Goal: Download file/media

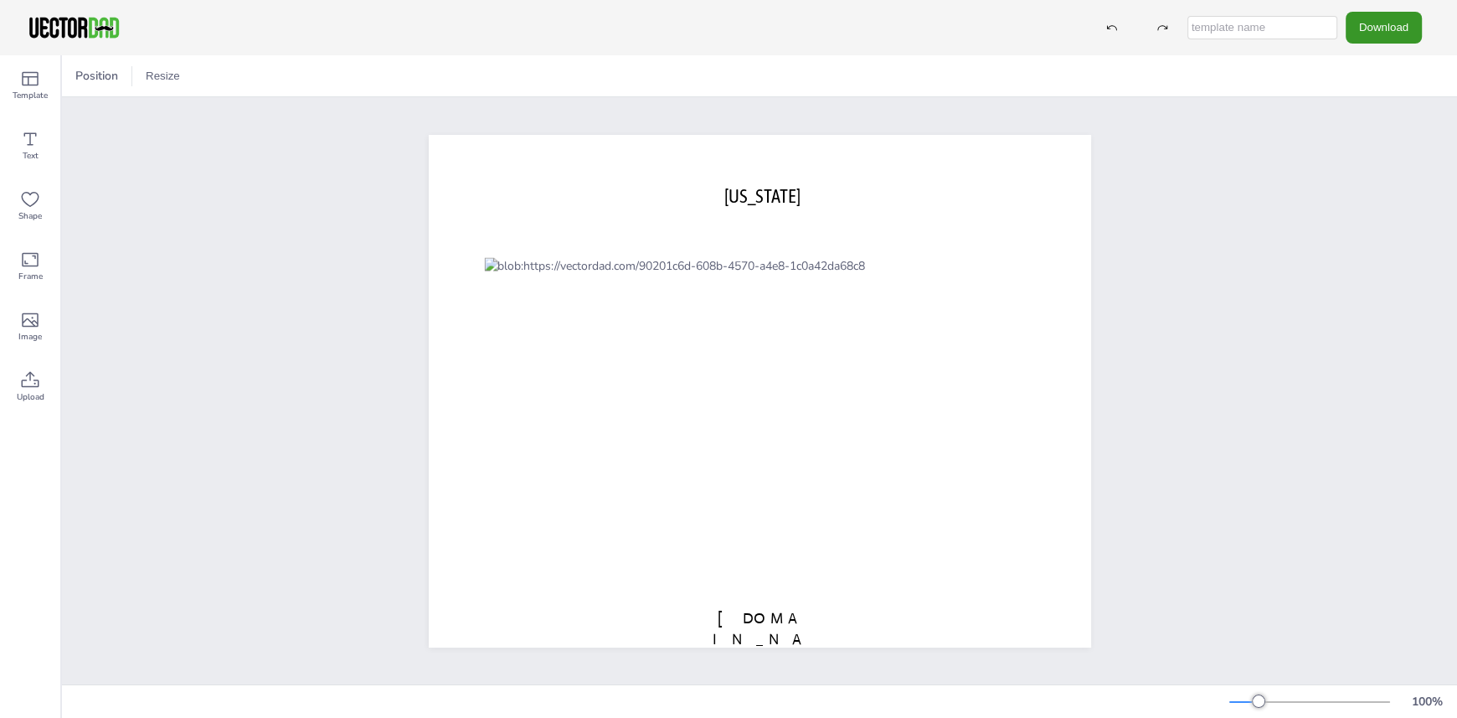
click at [1387, 29] on button "Download" at bounding box center [1384, 27] width 76 height 31
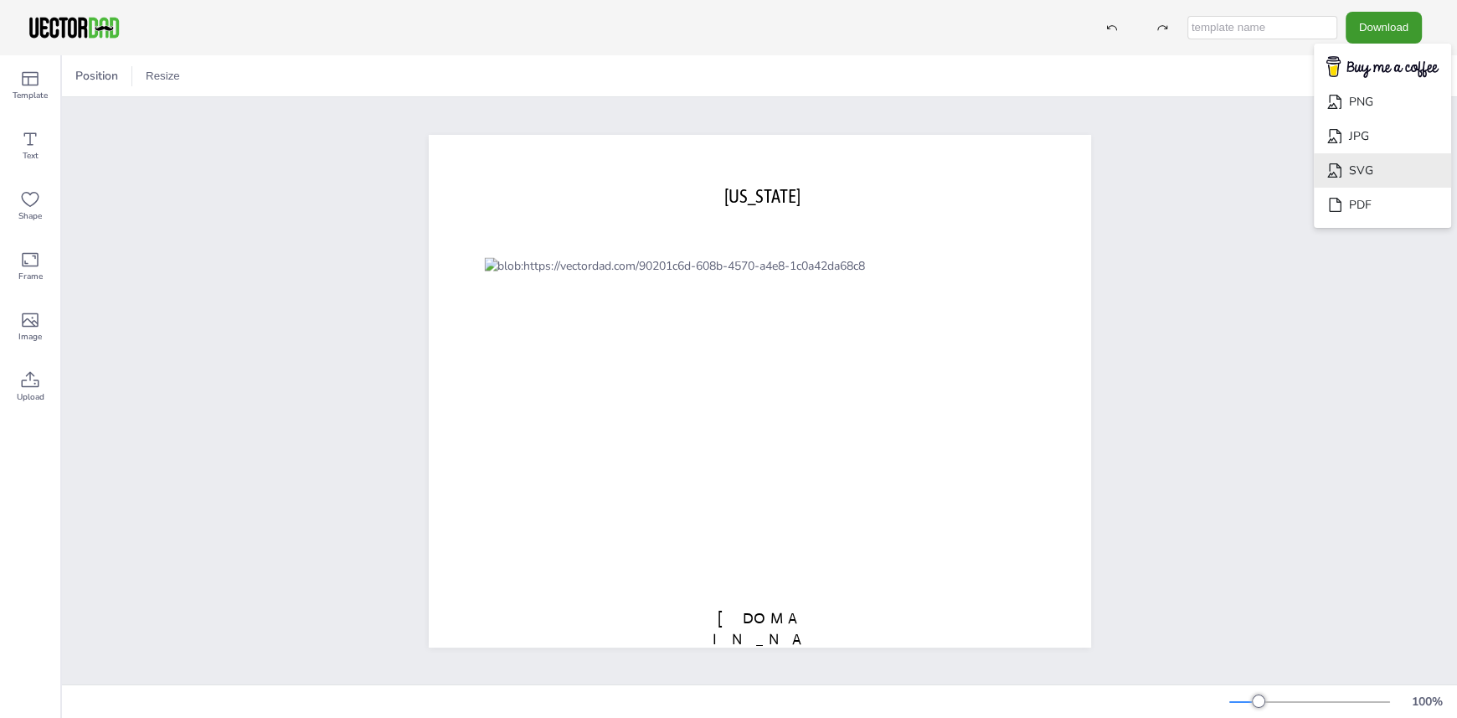
click at [1361, 174] on li "SVG" at bounding box center [1382, 170] width 137 height 34
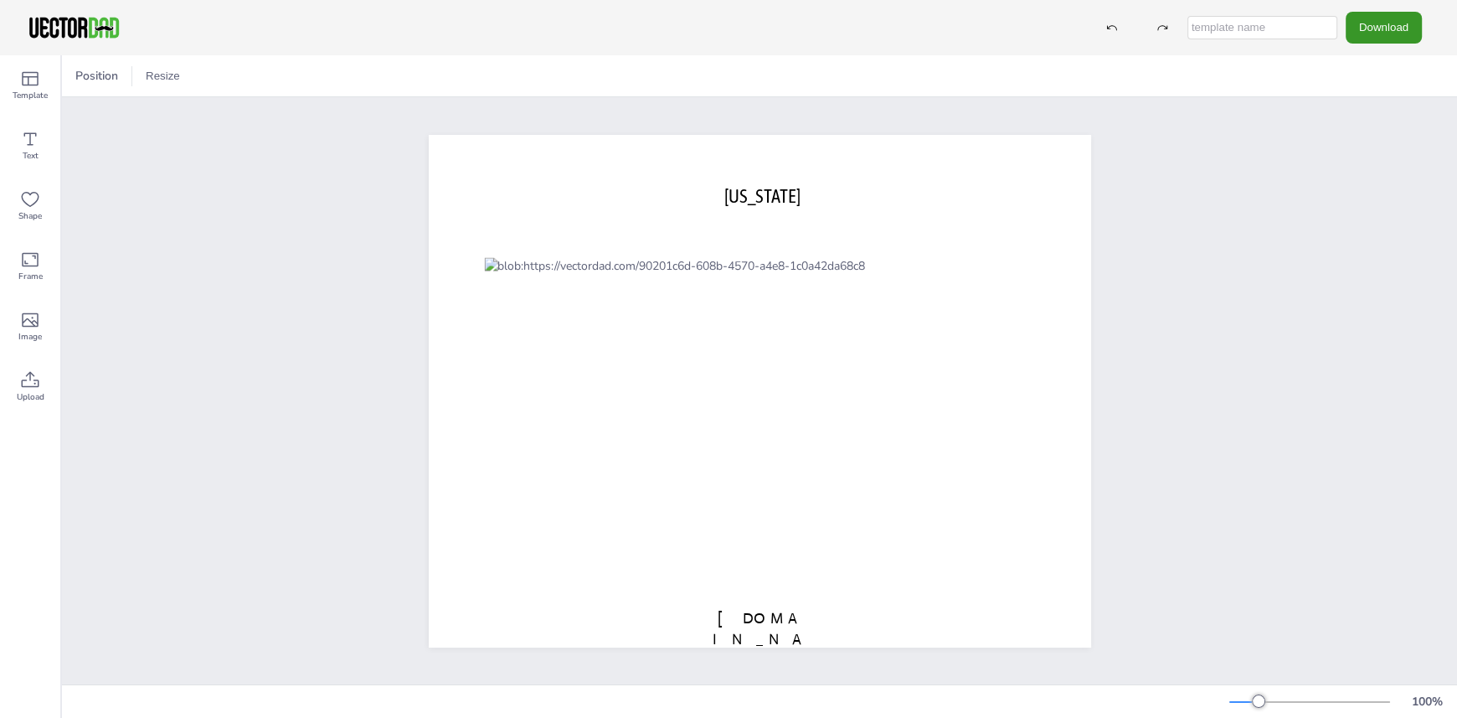
click at [1395, 30] on button "Download" at bounding box center [1384, 27] width 76 height 31
click at [1402, 19] on button "Download" at bounding box center [1384, 27] width 76 height 31
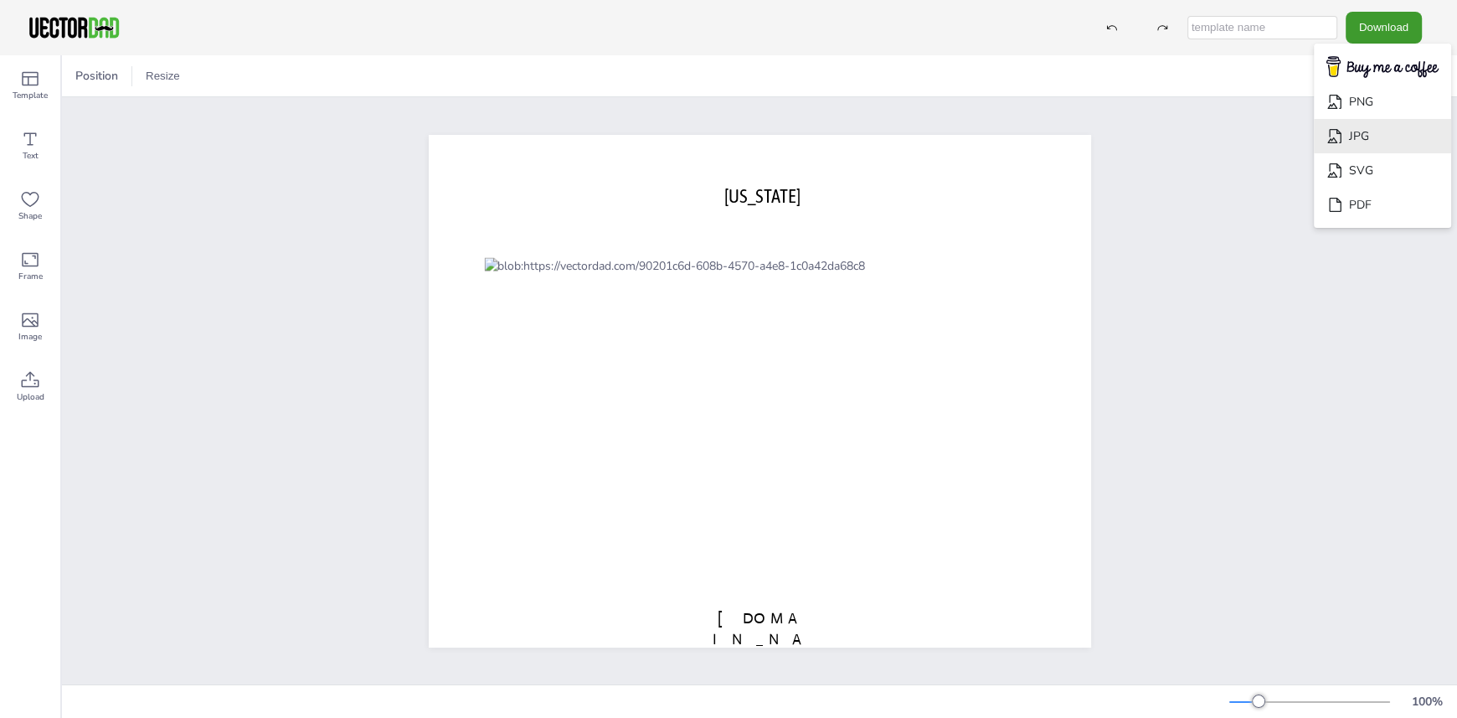
click at [1370, 132] on li "JPG" at bounding box center [1382, 136] width 137 height 34
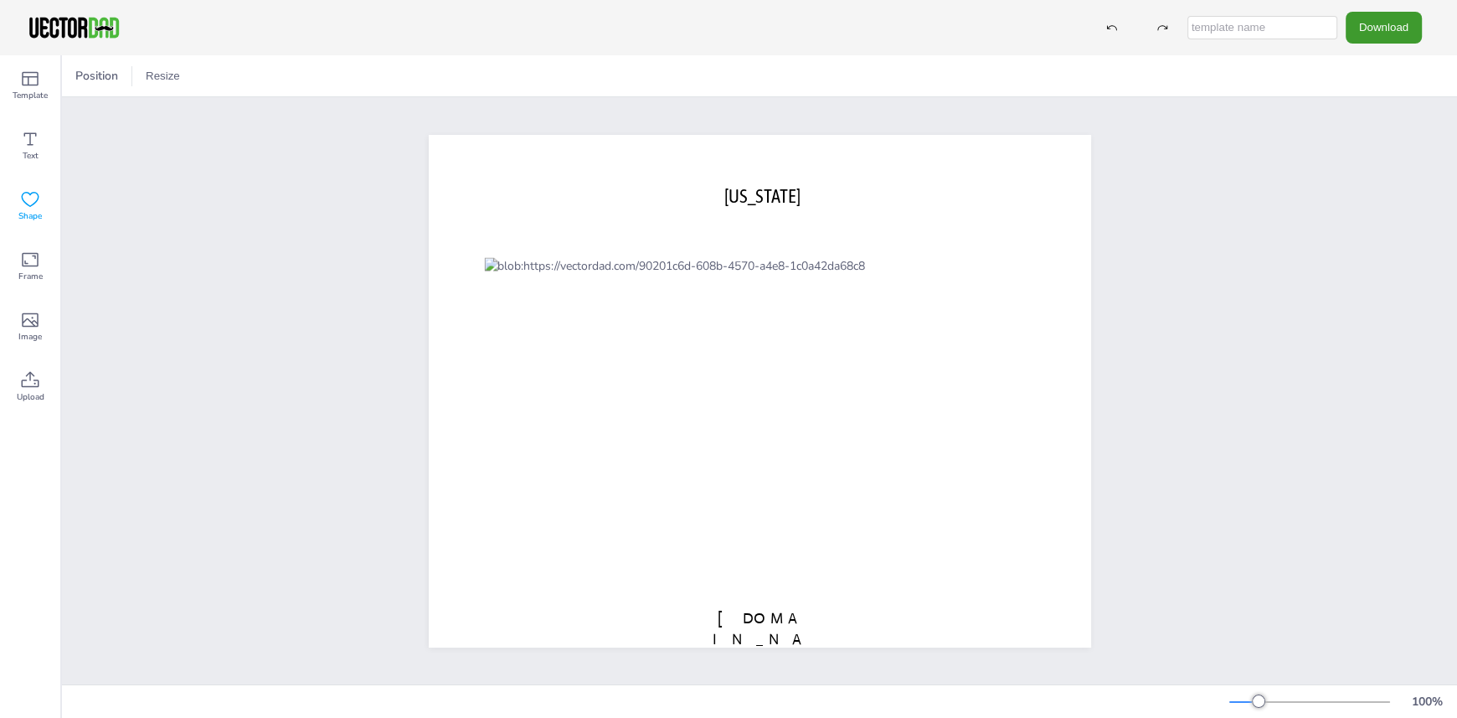
click at [29, 203] on icon at bounding box center [30, 199] width 20 height 20
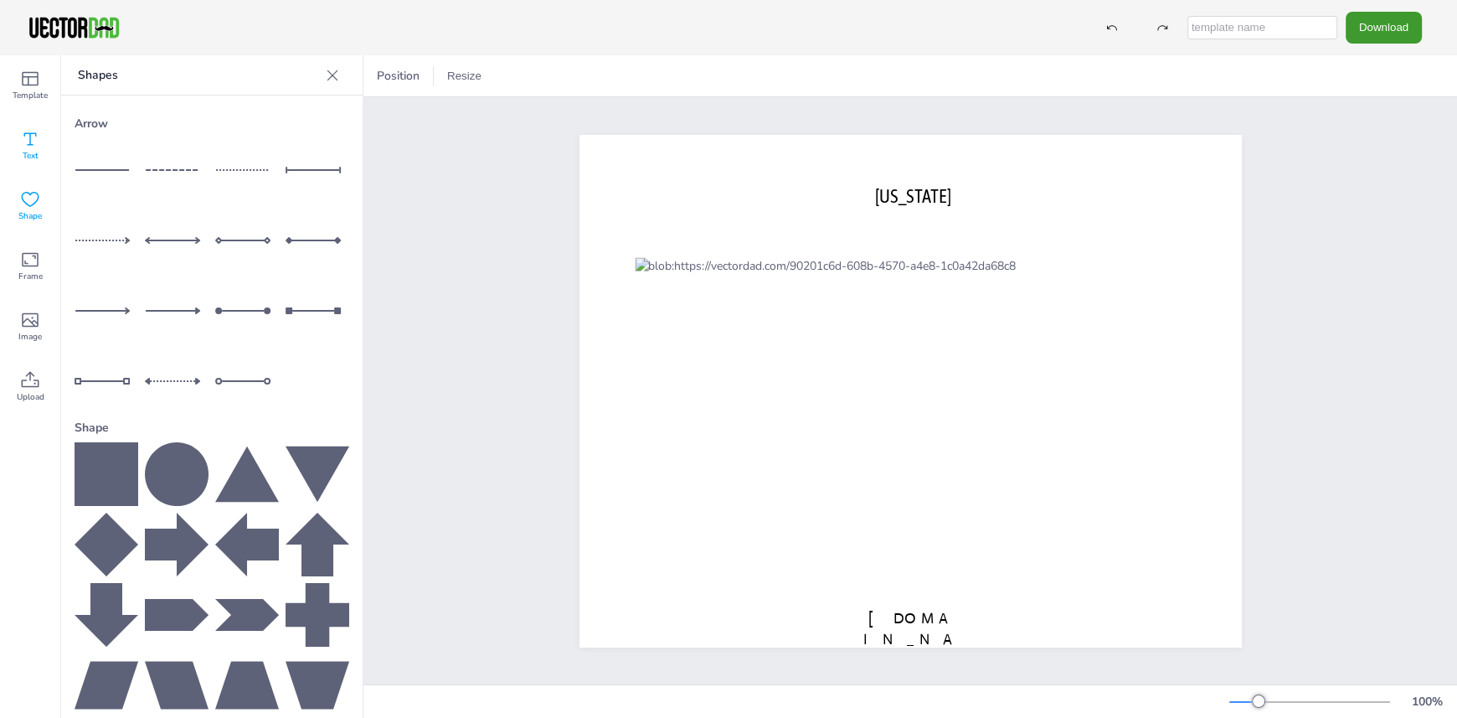
click at [30, 147] on icon at bounding box center [30, 139] width 20 height 20
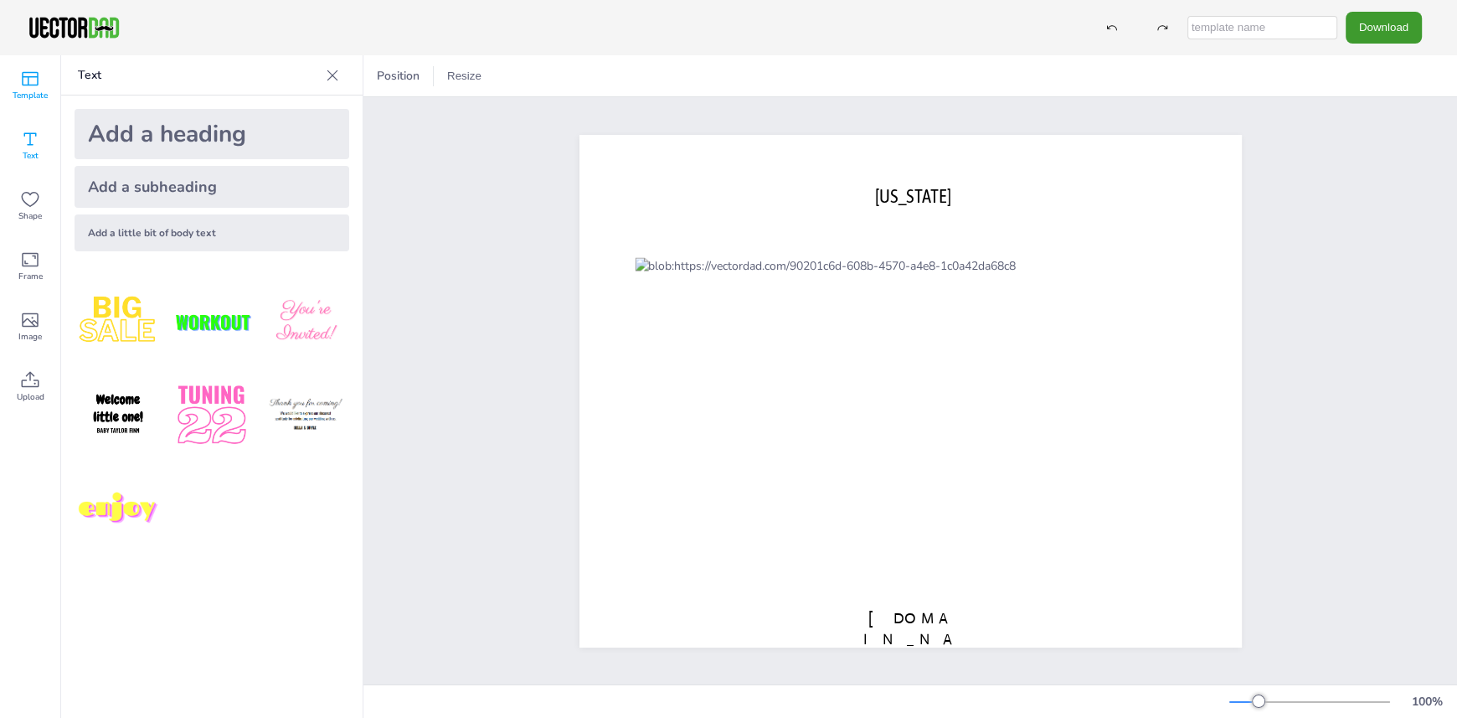
click at [24, 90] on span "Template" at bounding box center [30, 95] width 35 height 13
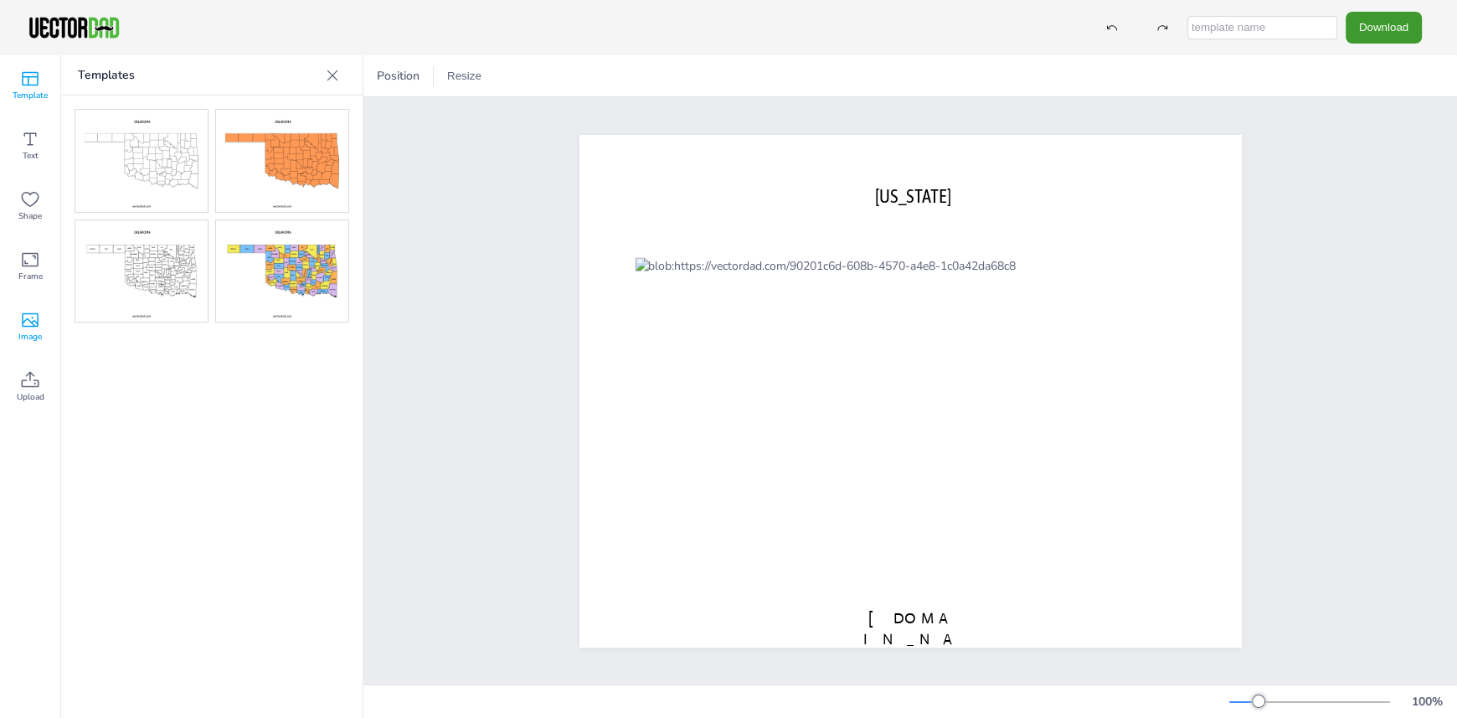
click at [31, 327] on icon at bounding box center [30, 320] width 20 height 20
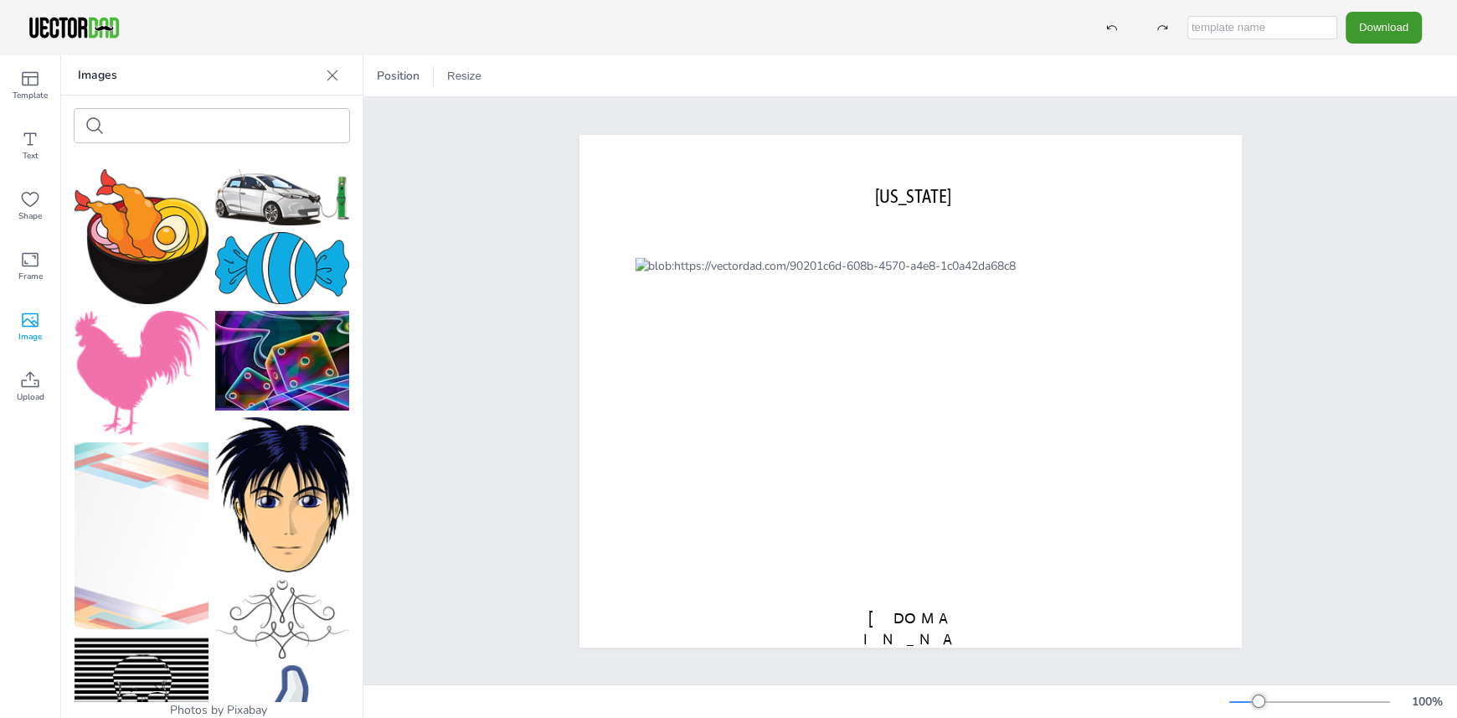
click at [1382, 180] on div "[US_STATE] [DOMAIN_NAME]" at bounding box center [910, 390] width 1094 height 587
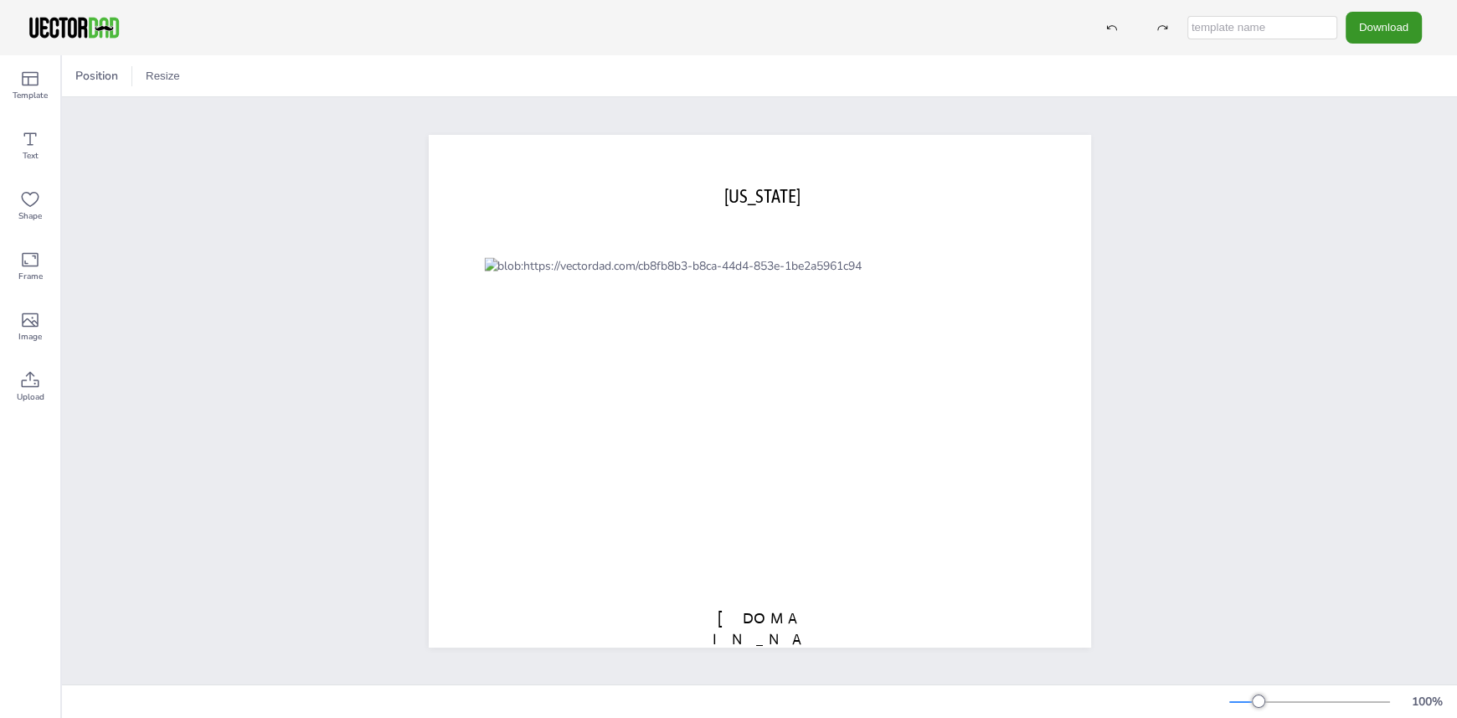
click at [1379, 30] on button "Download" at bounding box center [1384, 27] width 76 height 31
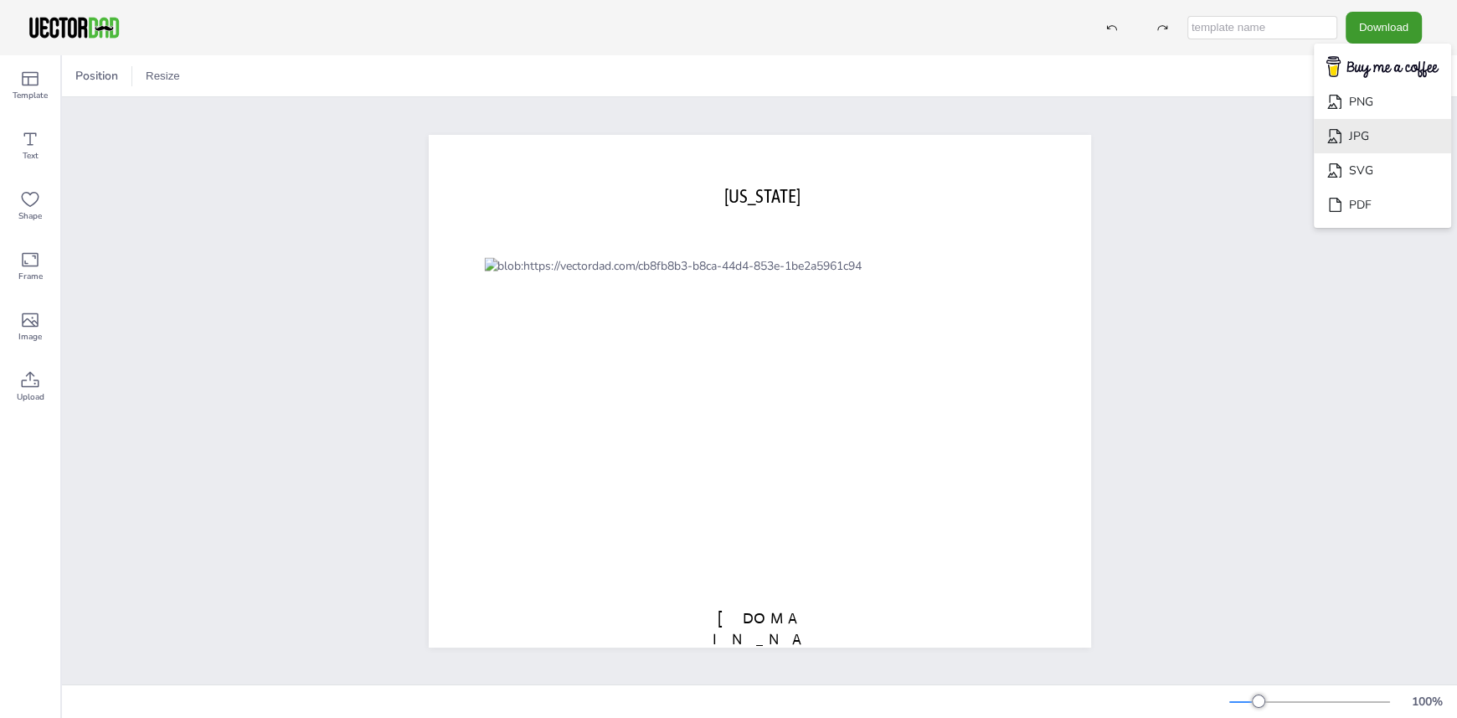
click at [1374, 137] on li "JPG" at bounding box center [1382, 136] width 137 height 34
